Goal: Information Seeking & Learning: Learn about a topic

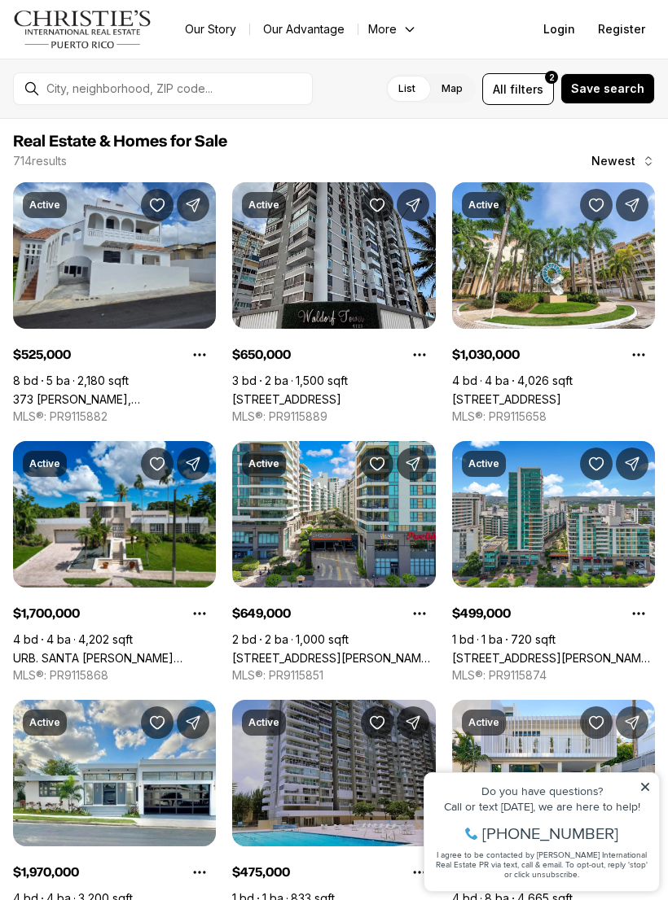
click at [537, 82] on span "filters" at bounding box center [526, 89] width 33 height 17
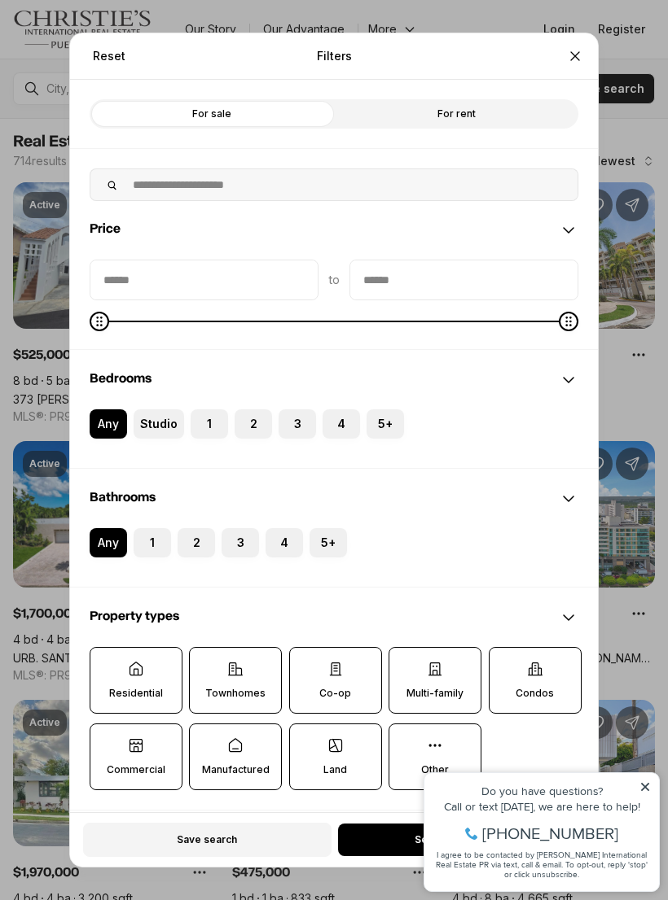
click at [246, 410] on button "2" at bounding box center [242, 418] width 16 height 16
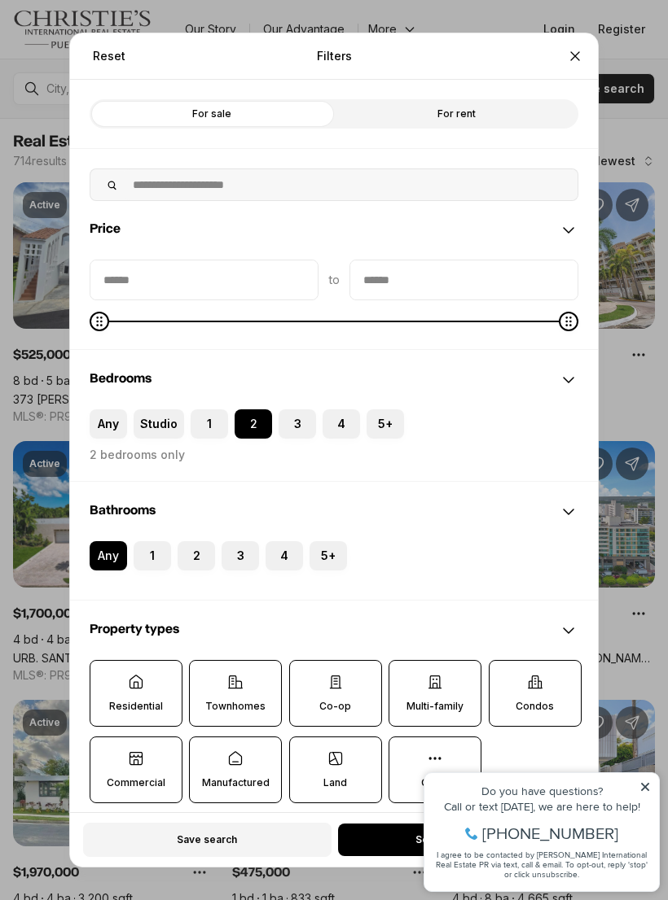
click at [192, 541] on button "2" at bounding box center [185, 549] width 16 height 16
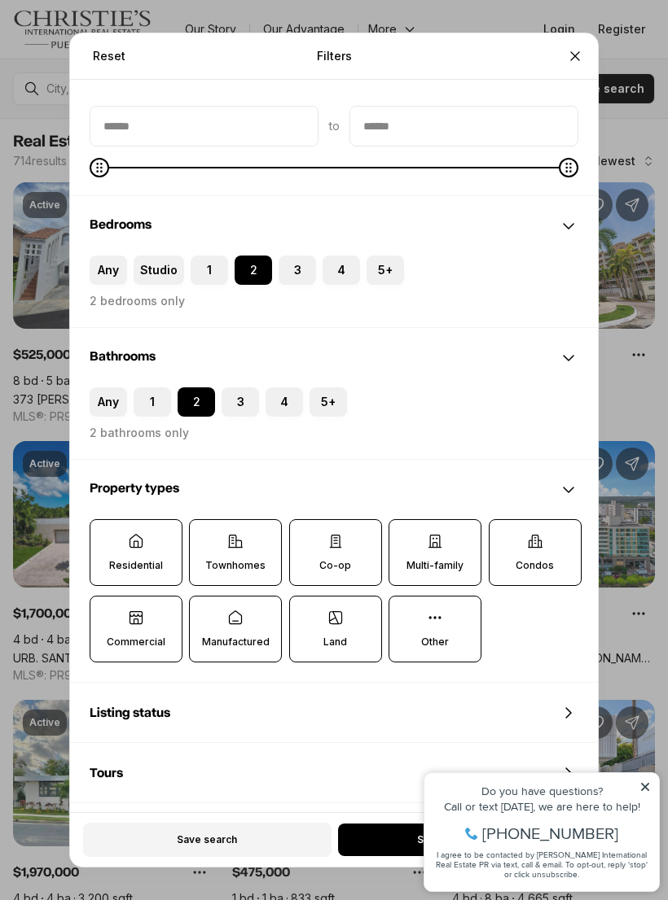
scroll to position [155, 0]
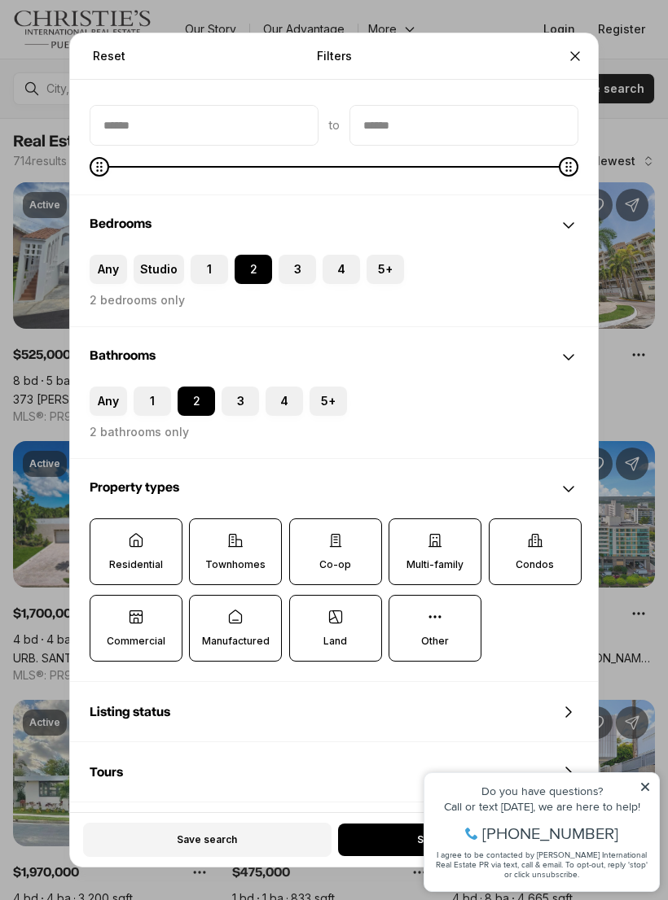
click at [548, 547] on label "Condos" at bounding box center [534, 552] width 93 height 67
click at [506, 536] on button "Condos" at bounding box center [497, 527] width 16 height 16
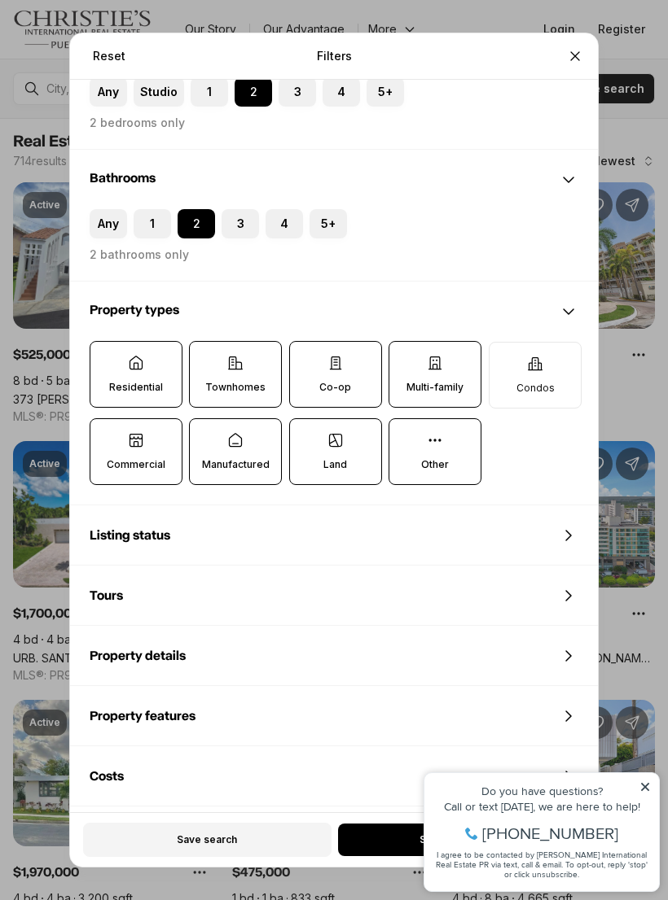
scroll to position [336, 0]
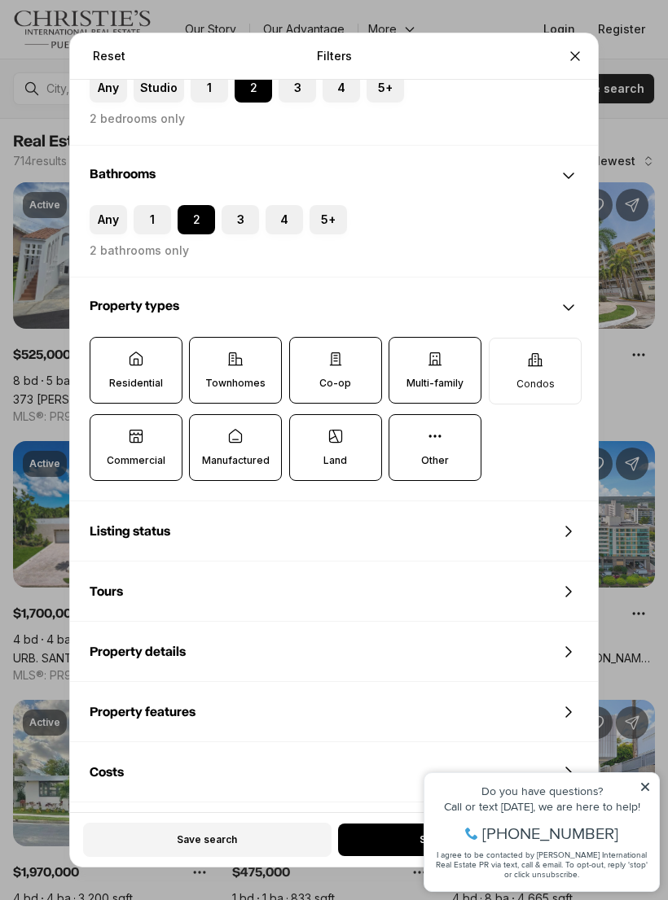
click at [650, 781] on div "Reset Filters Refine your search with more filters For sale For rent Price to B…" at bounding box center [334, 450] width 668 height 900
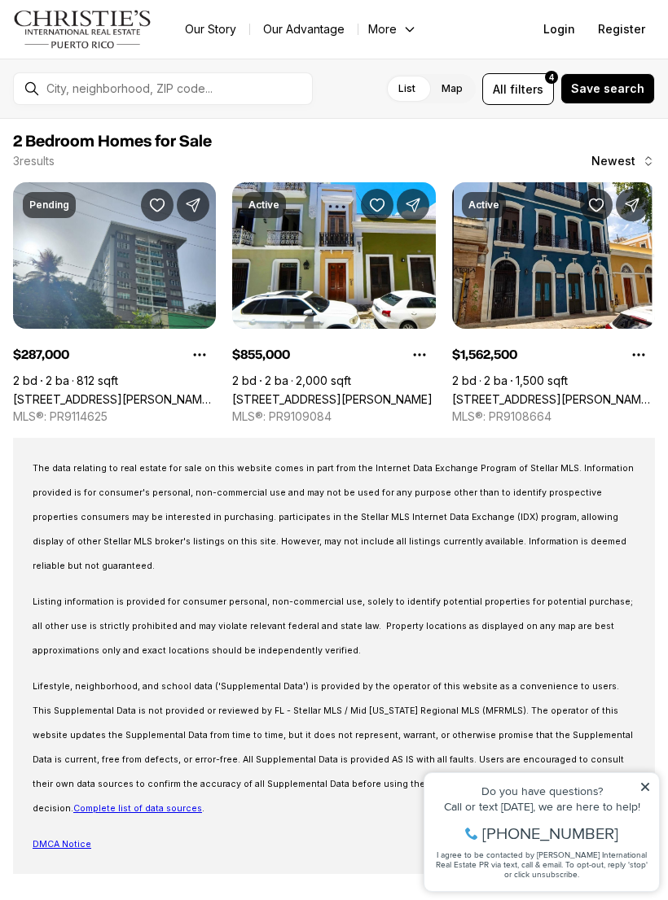
click at [532, 81] on span "filters" at bounding box center [526, 89] width 33 height 17
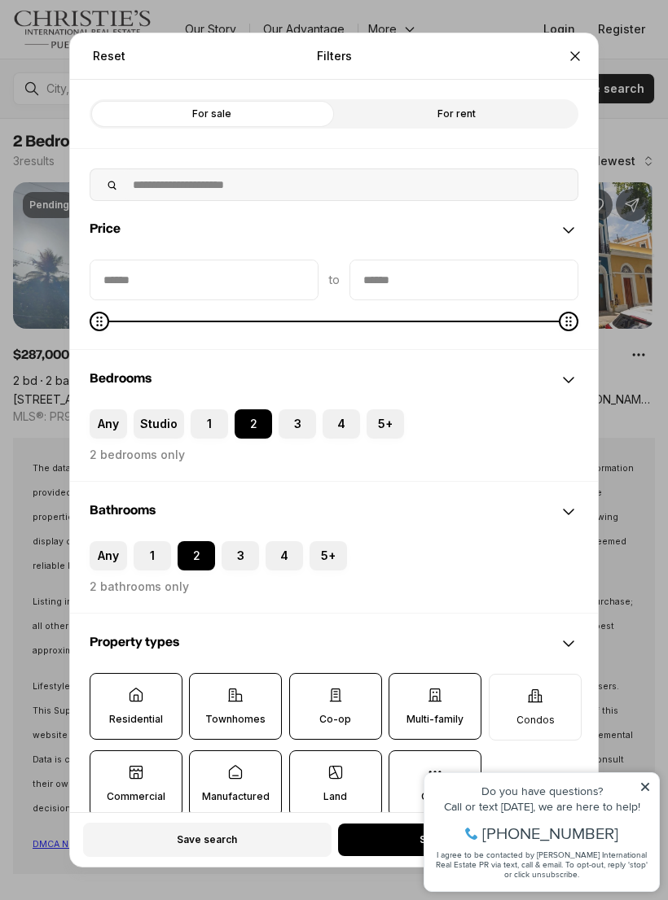
click at [160, 541] on label "1" at bounding box center [152, 555] width 37 height 29
click at [150, 541] on button "1" at bounding box center [142, 549] width 16 height 16
click at [192, 541] on button "2" at bounding box center [185, 549] width 16 height 16
click at [146, 527] on div "Bathrooms" at bounding box center [334, 512] width 528 height 59
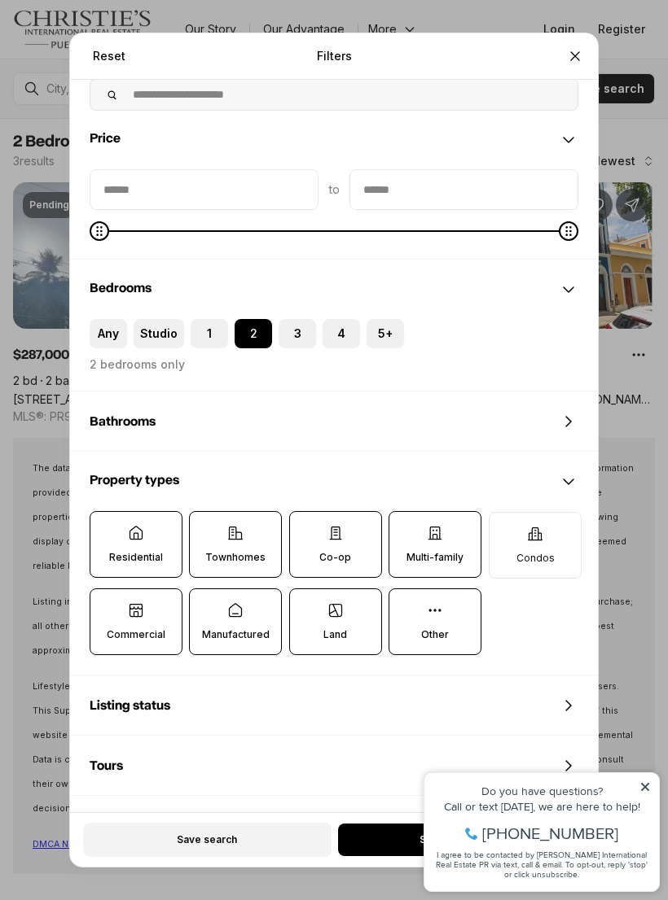
click at [100, 428] on div "Bathrooms" at bounding box center [334, 421] width 528 height 59
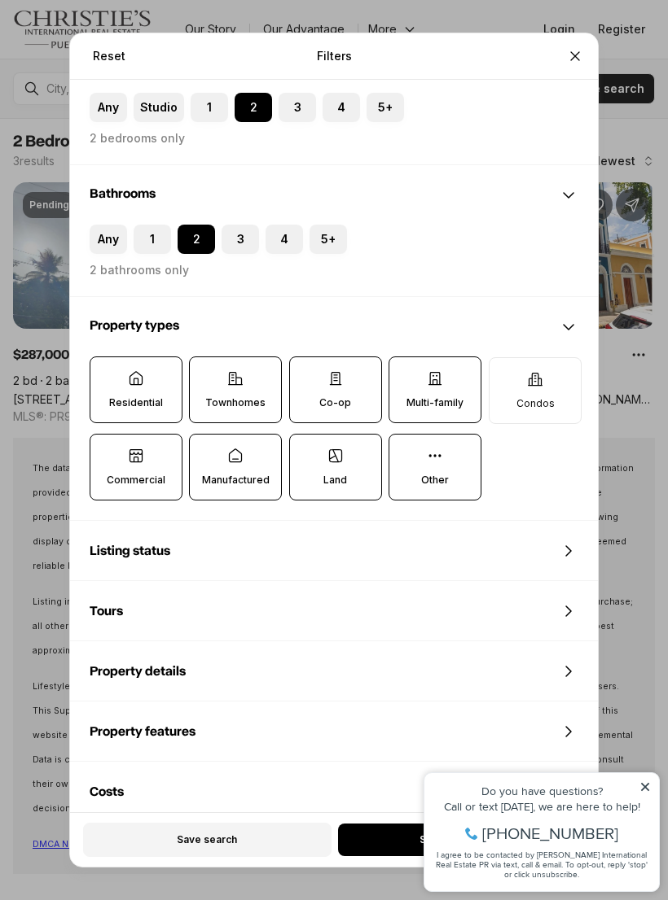
scroll to position [405, 0]
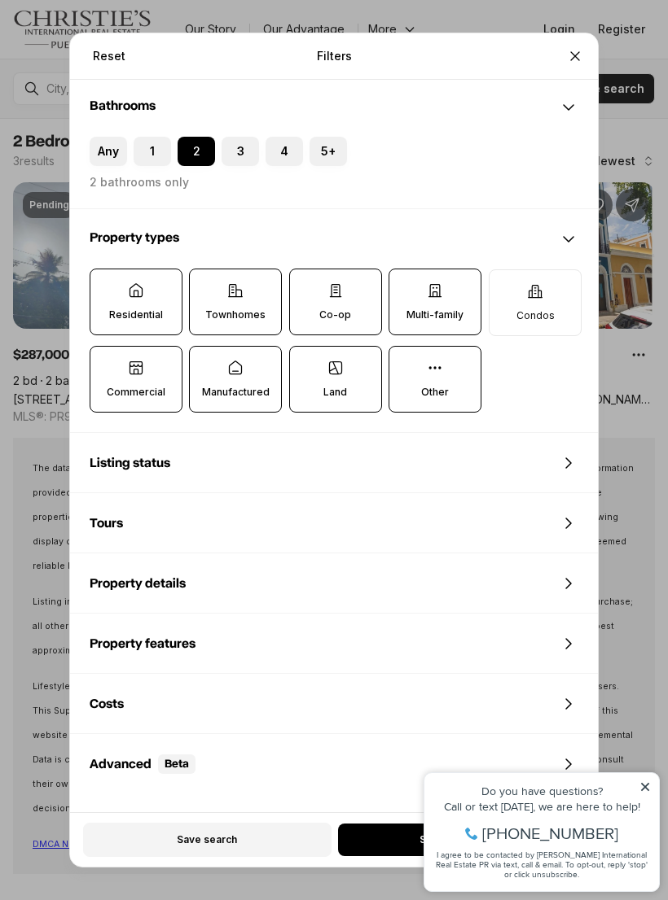
click at [115, 137] on label "Any" at bounding box center [108, 151] width 37 height 29
click at [106, 137] on button "Any" at bounding box center [98, 145] width 16 height 16
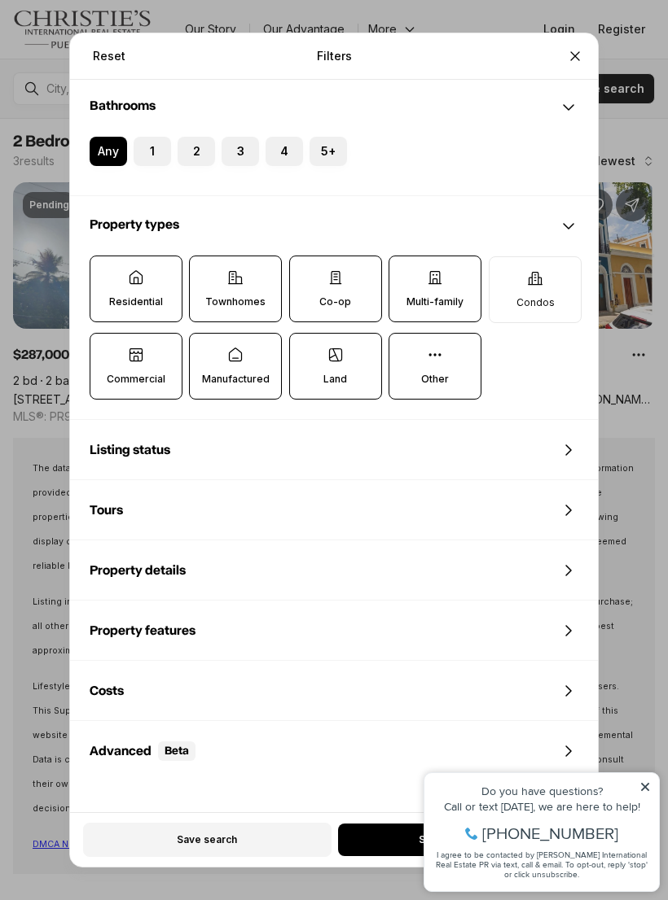
click at [642, 777] on div "Reset Filters Refine your search with more filters For sale For rent Price to B…" at bounding box center [334, 450] width 668 height 900
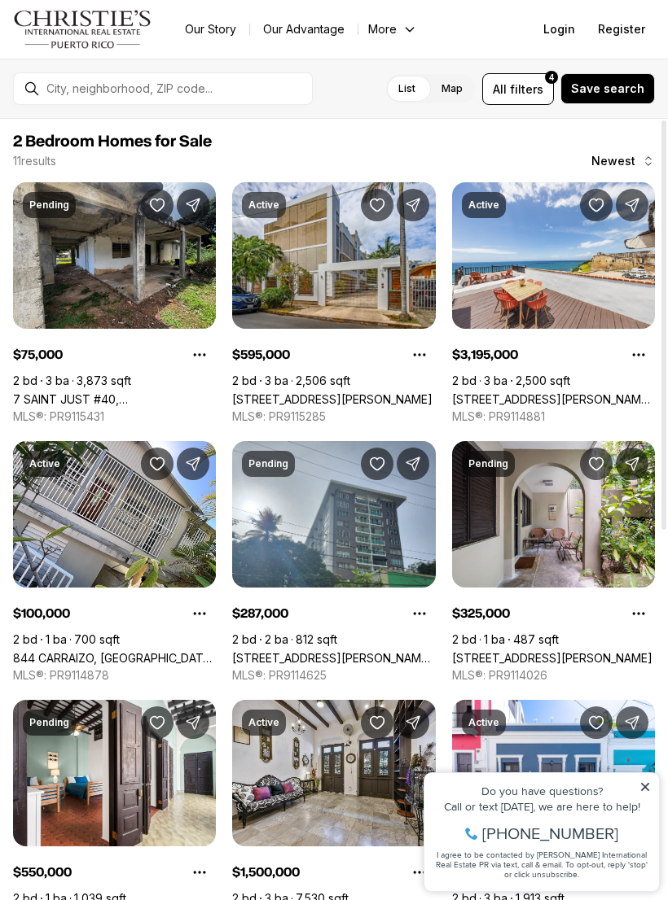
click at [527, 81] on span "filters" at bounding box center [526, 89] width 33 height 17
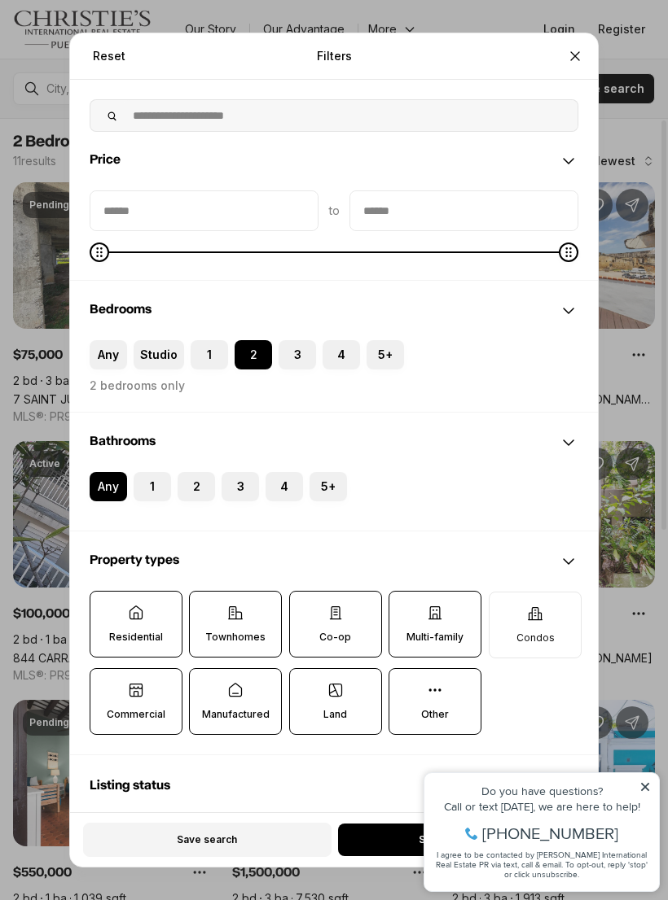
scroll to position [76, 0]
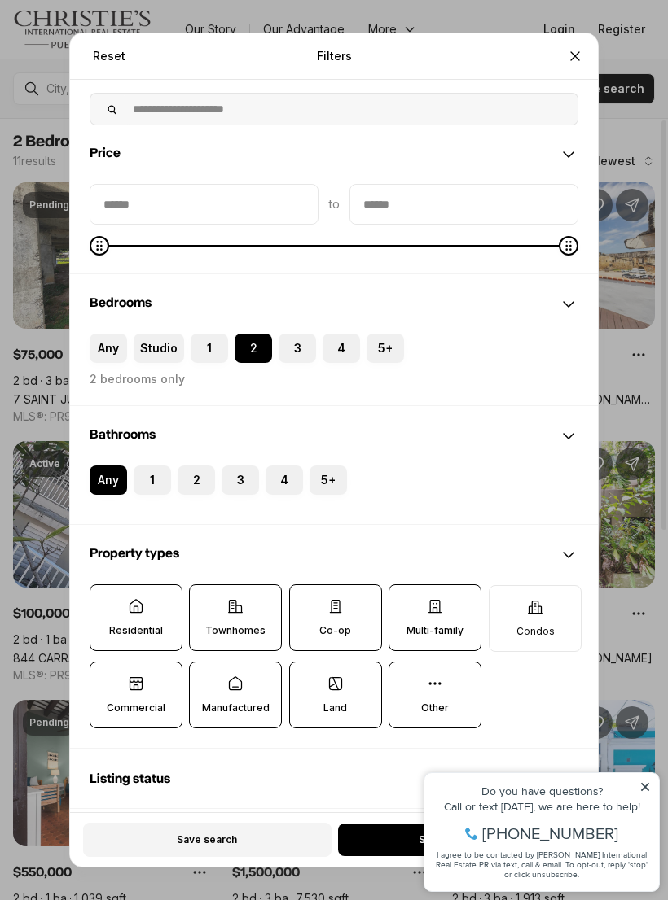
click at [230, 603] on icon at bounding box center [235, 606] width 16 height 16
click at [206, 602] on button "Townhomes" at bounding box center [198, 593] width 16 height 16
click at [651, 786] on div "Reset Filters Refine your search with more filters For sale For rent Price to B…" at bounding box center [334, 450] width 668 height 900
